Goal: Transaction & Acquisition: Purchase product/service

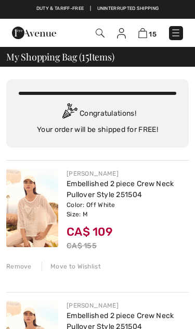
click at [22, 271] on div "FRANK LYMAN Embellished 2 piece Crew Neck Pullover Style 251504 Color: Off Whit…" at bounding box center [97, 219] width 183 height 119
click at [19, 273] on div "FRANK LYMAN Embellished 2 piece Crew Neck Pullover Style 251504 Color: Off Whit…" at bounding box center [97, 219] width 183 height 119
click at [19, 272] on div "FRANK LYMAN Embellished 2 piece Crew Neck Pullover Style 251504 Color: Off Whit…" at bounding box center [97, 219] width 183 height 119
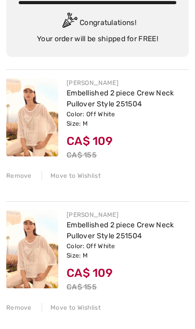
scroll to position [95, 0]
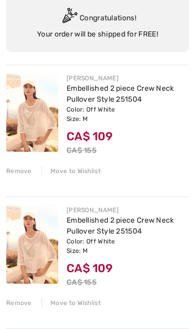
click at [26, 301] on div "Remove" at bounding box center [19, 302] width 26 height 9
click at [24, 304] on div "Remove" at bounding box center [19, 302] width 26 height 9
click at [25, 305] on div "Remove" at bounding box center [19, 302] width 26 height 9
click at [30, 305] on div "Remove" at bounding box center [19, 302] width 26 height 9
click at [29, 305] on div "Remove" at bounding box center [19, 302] width 26 height 9
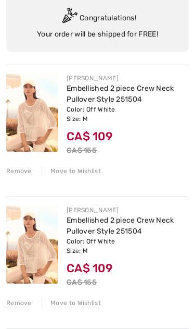
click at [26, 306] on div "Remove" at bounding box center [19, 302] width 26 height 9
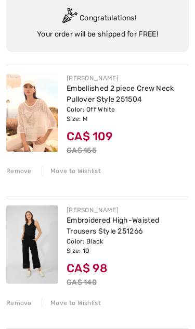
click at [20, 308] on div "FRANK LYMAN Embroidered High-Waisted Trousers Style 251266 Color: Black Size: 1…" at bounding box center [97, 255] width 183 height 119
click at [21, 309] on div "FRANK LYMAN Embroidered High-Waisted Trousers Style 251266 Color: Black Size: 1…" at bounding box center [97, 255] width 183 height 119
click at [22, 302] on div "Remove" at bounding box center [19, 302] width 26 height 9
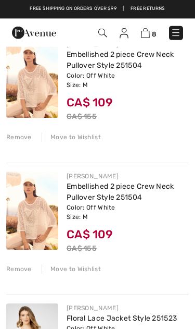
scroll to position [128, 0]
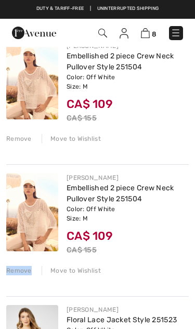
click at [20, 274] on div "Remove" at bounding box center [19, 270] width 26 height 9
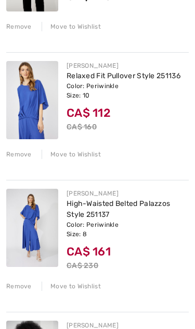
scroll to position [621, 0]
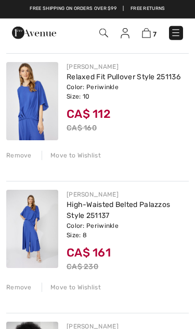
click at [18, 291] on div "Remove" at bounding box center [19, 286] width 26 height 9
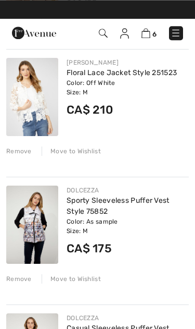
scroll to position [243, 0]
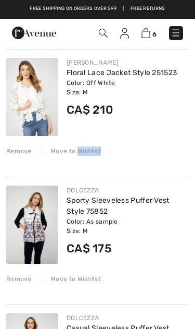
click at [18, 150] on div "Remove" at bounding box center [19, 150] width 26 height 9
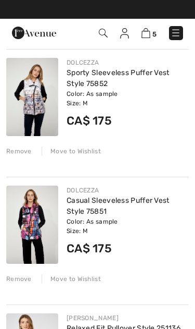
click at [20, 156] on div "DOLCEZZA Sporty Sleeveless Puffer Vest Style 75852 Color: As sample Size: M Fin…" at bounding box center [97, 106] width 183 height 115
click at [18, 154] on div "Remove" at bounding box center [19, 150] width 26 height 9
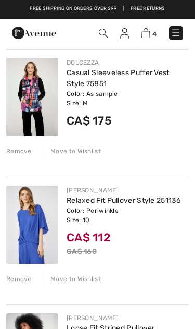
click at [23, 281] on div "Remove" at bounding box center [19, 278] width 26 height 9
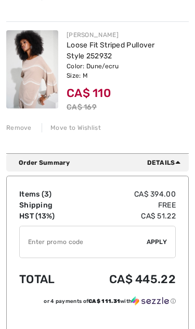
scroll to position [400, 0]
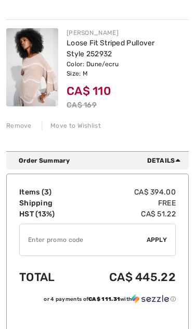
click at [44, 86] on img at bounding box center [32, 67] width 52 height 78
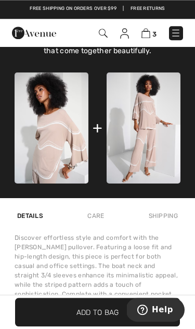
scroll to position [641, 0]
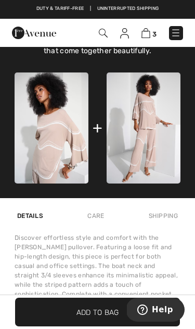
click at [60, 141] on img at bounding box center [52, 127] width 74 height 111
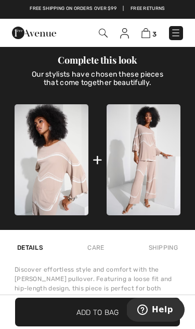
scroll to position [611, 0]
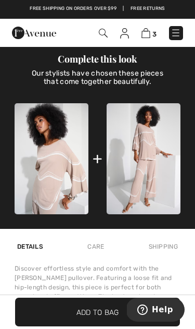
click at [148, 178] on img at bounding box center [144, 158] width 74 height 111
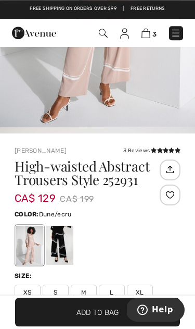
scroll to position [185, 0]
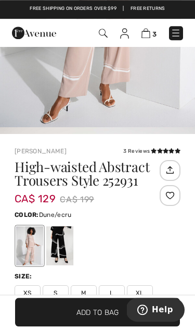
click at [61, 292] on span "S" at bounding box center [56, 293] width 26 height 16
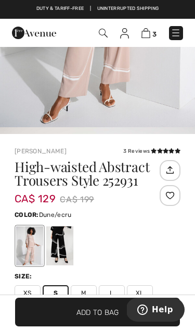
click at [101, 317] on span "Add to Bag" at bounding box center [98, 311] width 43 height 11
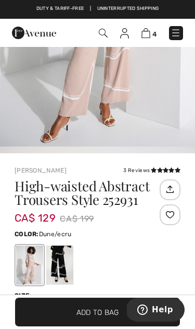
scroll to position [165, 0]
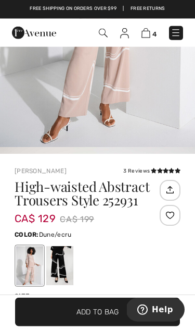
click at [149, 36] on img at bounding box center [146, 33] width 9 height 10
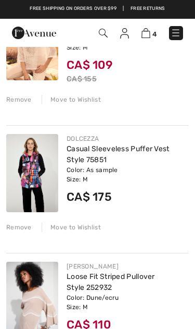
scroll to position [167, 0]
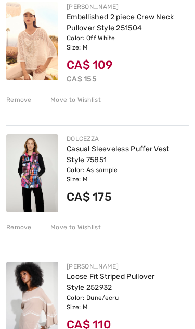
click at [72, 98] on div "Move to Wishlist" at bounding box center [71, 99] width 59 height 9
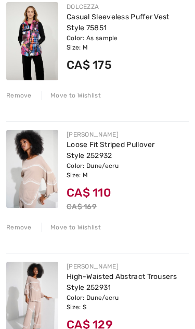
click at [78, 91] on div "Move to Wishlist" at bounding box center [71, 95] width 59 height 9
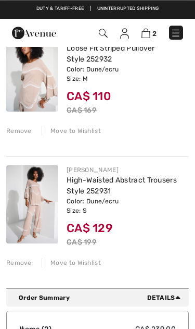
scroll to position [135, 0]
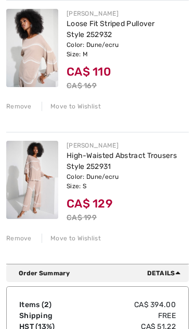
scroll to position [160, 0]
click at [183, 268] on div "Order Summary Details" at bounding box center [97, 273] width 183 height 18
click at [185, 278] on div "Order Summary Details" at bounding box center [97, 273] width 183 height 18
click at [163, 278] on div "Order Summary Details" at bounding box center [97, 273] width 183 height 18
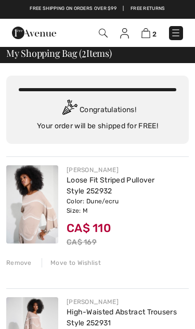
scroll to position [0, 0]
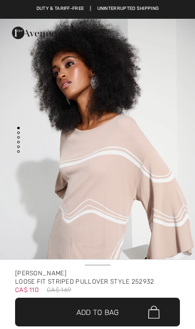
checkbox input "true"
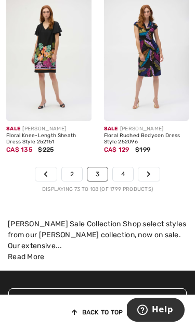
scroll to position [3337, 0]
click at [131, 167] on link "4" at bounding box center [123, 174] width 20 height 14
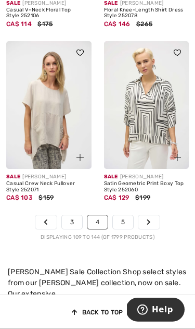
scroll to position [3221, 0]
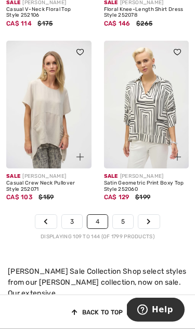
click at [127, 216] on link "5" at bounding box center [123, 222] width 20 height 14
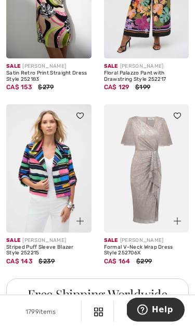
scroll to position [913, 0]
click at [56, 186] on img at bounding box center [48, 168] width 85 height 128
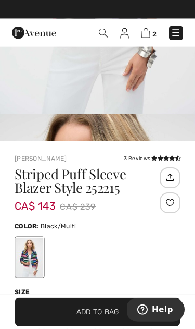
scroll to position [142, 0]
click at [145, 317] on div "2 4 6 8 10 12 14 16 18 20 22 24" at bounding box center [98, 335] width 166 height 51
click at [144, 310] on span "10" at bounding box center [140, 318] width 26 height 16
click at [88, 326] on span "✔ Added to Bag Add to Bag" at bounding box center [97, 311] width 165 height 29
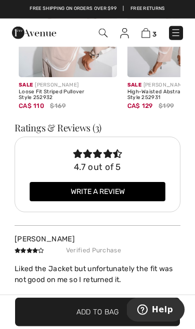
scroll to position [1710, 0]
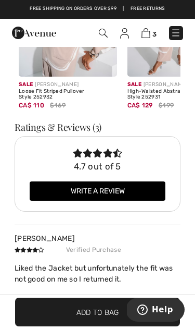
click at [147, 36] on img at bounding box center [146, 33] width 9 height 10
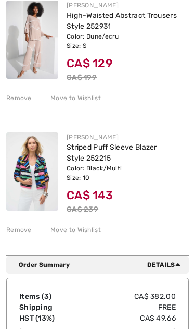
scroll to position [300, 0]
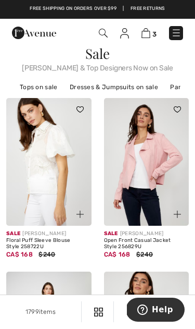
click at [149, 32] on img at bounding box center [146, 33] width 9 height 10
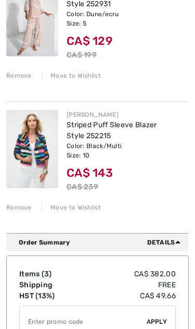
scroll to position [323, 0]
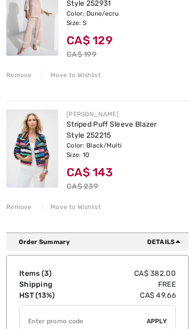
click at [64, 326] on input "TEXT" at bounding box center [83, 320] width 127 height 31
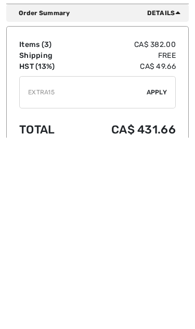
type input "EXTRA15"
click at [159, 267] on div "✔ Apply Remove" at bounding box center [97, 283] width 157 height 32
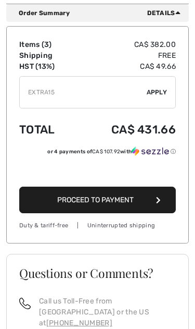
click at [159, 93] on span "Apply" at bounding box center [157, 92] width 21 height 9
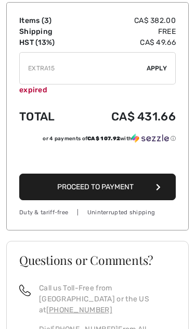
scroll to position [631, 0]
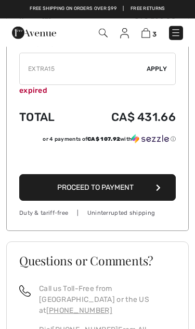
click at [164, 66] on span "Apply" at bounding box center [157, 68] width 21 height 9
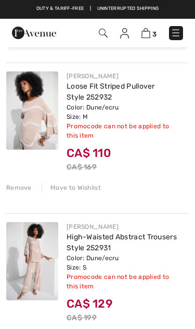
scroll to position [0, 0]
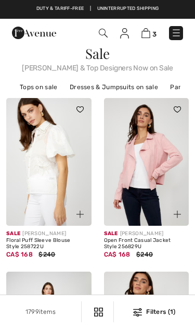
checkbox input "true"
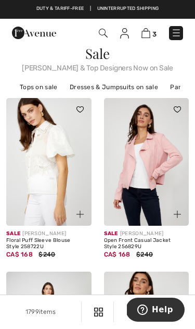
click at [148, 34] on img at bounding box center [146, 33] width 9 height 10
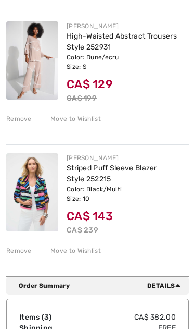
scroll to position [280, 0]
